Goal: Navigation & Orientation: Find specific page/section

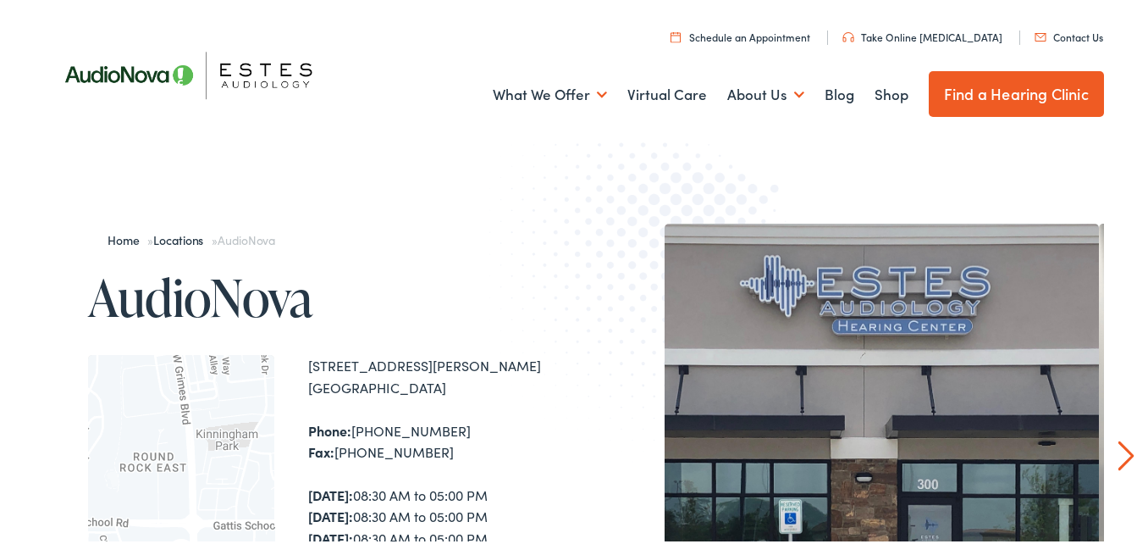
click at [666, 171] on img at bounding box center [664, 278] width 351 height 384
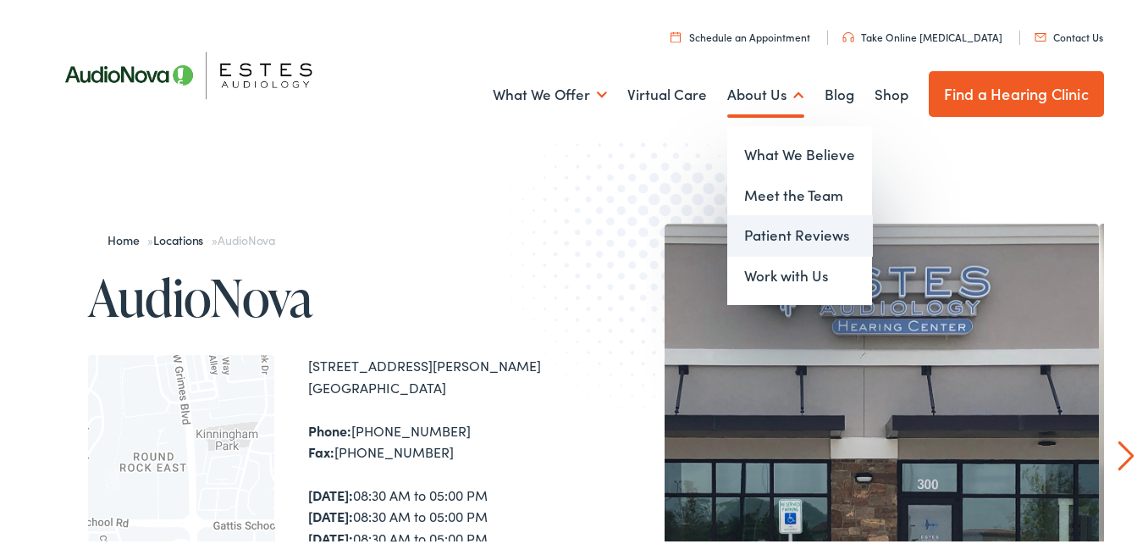
click at [764, 224] on link "Patient Reviews" at bounding box center [799, 232] width 145 height 41
click at [775, 185] on link "Meet the Team" at bounding box center [799, 192] width 145 height 41
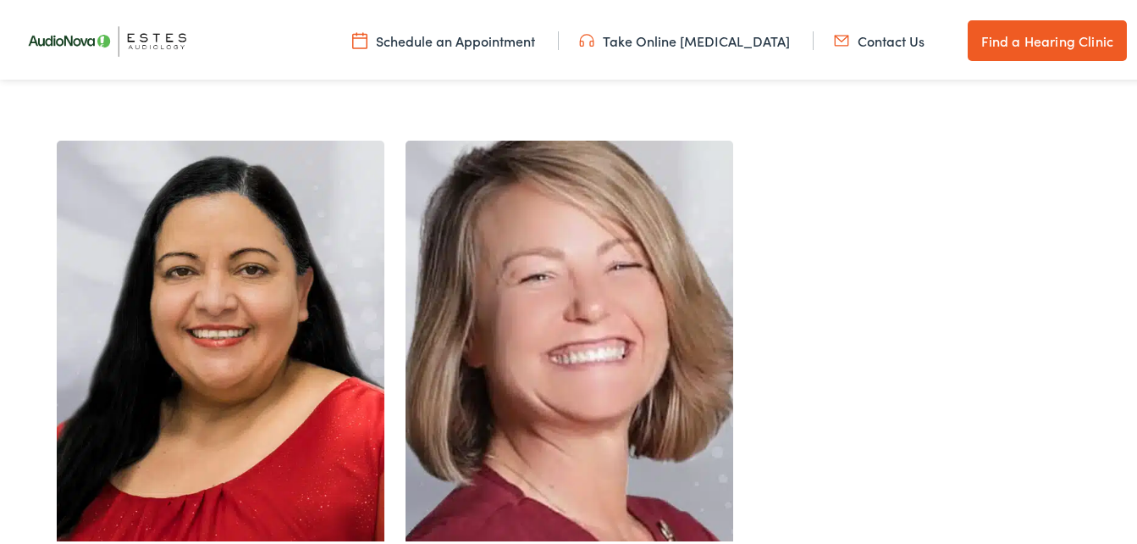
scroll to position [1931, 0]
